Goal: Ask a question: Seek information or help from site administrators or community

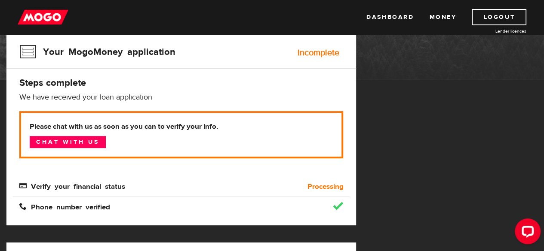
scroll to position [95, 0]
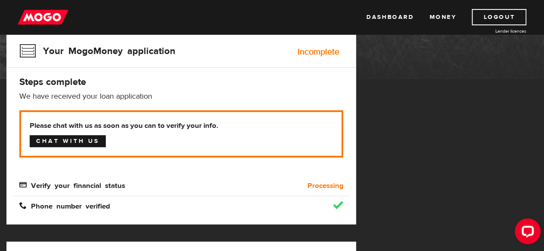
click at [94, 141] on link "Chat with us" at bounding box center [68, 141] width 76 height 12
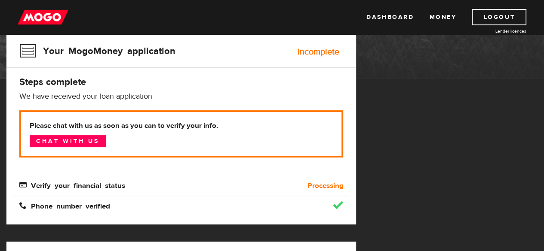
click at [313, 186] on b "Processing" at bounding box center [325, 186] width 36 height 10
click at [95, 189] on span "Verify your financial status" at bounding box center [72, 184] width 106 height 7
drag, startPoint x: 314, startPoint y: 53, endPoint x: 304, endPoint y: 57, distance: 10.8
click at [315, 52] on div "Incomplete" at bounding box center [318, 52] width 42 height 9
click at [90, 95] on p "We have received your loan application" at bounding box center [181, 97] width 324 height 10
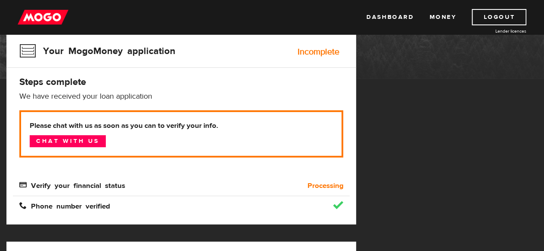
click at [58, 76] on h4 "Steps complete" at bounding box center [181, 82] width 324 height 12
click at [58, 47] on h3 "Your MogoMoney application" at bounding box center [97, 51] width 156 height 22
click at [33, 183] on span "Verify your financial status" at bounding box center [72, 184] width 106 height 7
click at [20, 187] on span "Verify your financial status" at bounding box center [72, 184] width 106 height 7
click at [71, 210] on div "Phone number verified" at bounding box center [139, 207] width 252 height 10
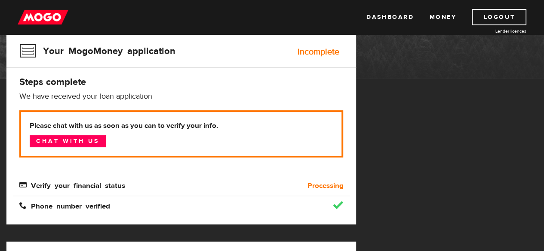
click at [79, 182] on span "Verify your financial status" at bounding box center [72, 184] width 106 height 7
click at [314, 49] on div "Incomplete" at bounding box center [318, 52] width 42 height 9
click at [25, 56] on h3 "Your MogoMoney application" at bounding box center [97, 51] width 156 height 22
drag, startPoint x: 37, startPoint y: 76, endPoint x: 42, endPoint y: 90, distance: 15.1
click at [41, 88] on div "MogoMoney Your MogoMoney application Incomplete Steps complete We have received…" at bounding box center [180, 112] width 349 height 226
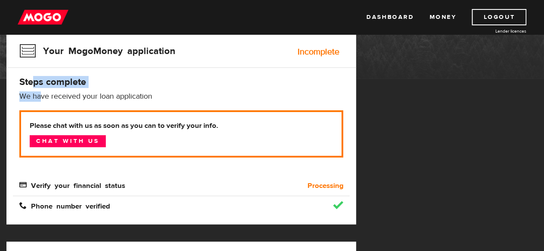
drag, startPoint x: 76, startPoint y: 87, endPoint x: 110, endPoint y: 79, distance: 34.4
click at [76, 87] on h4 "Steps complete" at bounding box center [181, 82] width 324 height 12
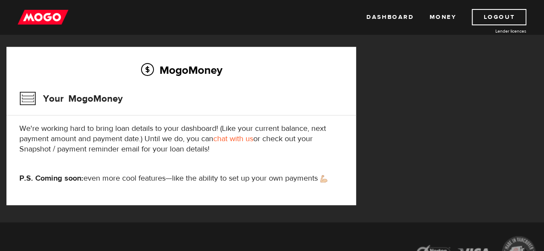
scroll to position [385, 0]
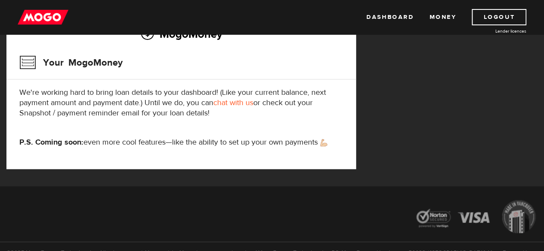
click at [235, 102] on link "chat with us" at bounding box center [233, 103] width 40 height 10
click at [233, 104] on link "chat with us" at bounding box center [233, 103] width 40 height 10
click at [240, 103] on link "chat with us" at bounding box center [233, 103] width 40 height 10
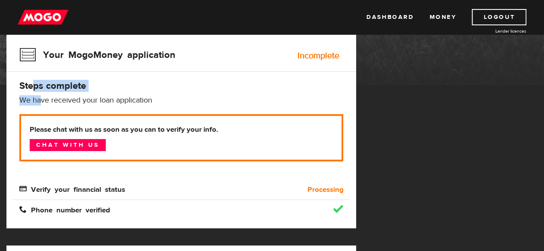
scroll to position [94, 0]
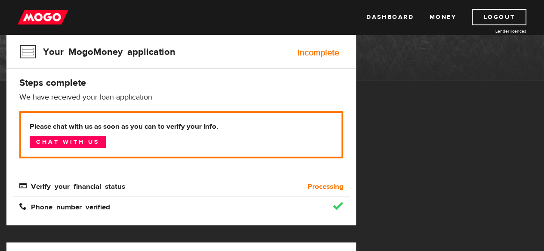
click at [205, 141] on p "Please chat with us as soon as you can to verify your info. Chat with us" at bounding box center [181, 134] width 324 height 47
click at [193, 171] on div "Please chat with us as soon as you can to verify your info. Chat with us Verify…" at bounding box center [181, 151] width 324 height 81
